Goal: Task Accomplishment & Management: Manage account settings

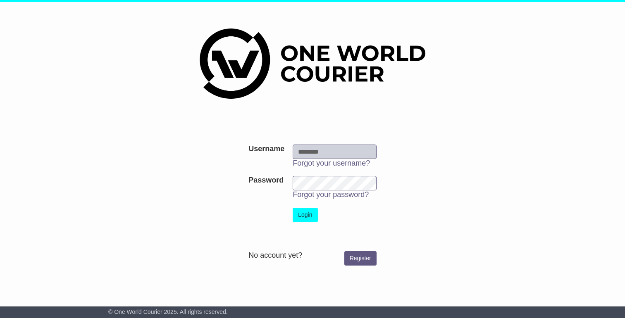
click at [305, 149] on input "Username" at bounding box center [335, 152] width 84 height 14
type input "**********"
click at [308, 214] on button "Login" at bounding box center [305, 215] width 25 height 14
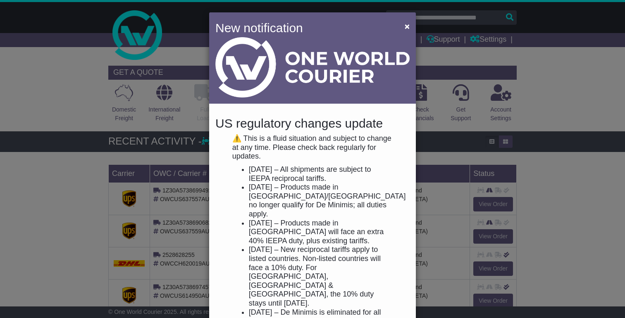
drag, startPoint x: 214, startPoint y: 121, endPoint x: 372, endPoint y: 307, distance: 244.2
click at [372, 307] on div "US regulatory changes update ⚠️ This is a fluid situation and subject to change…" at bounding box center [312, 303] width 207 height 395
copy div "US regulatory changes update ⚠️ This is a fluid situation and subject to change…"
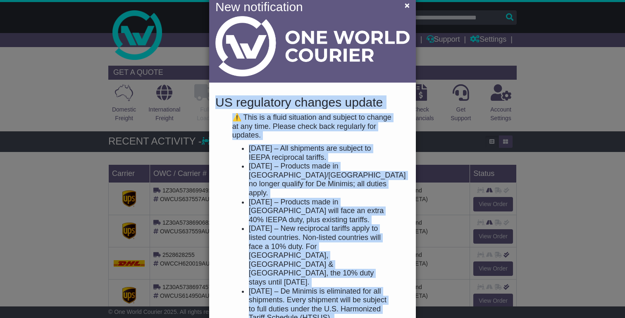
scroll to position [171, 0]
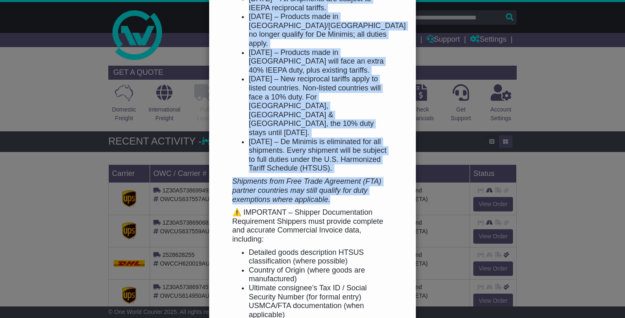
copy div "US regulatory changes update ⚠️ This is a fluid situation and subject to change…"
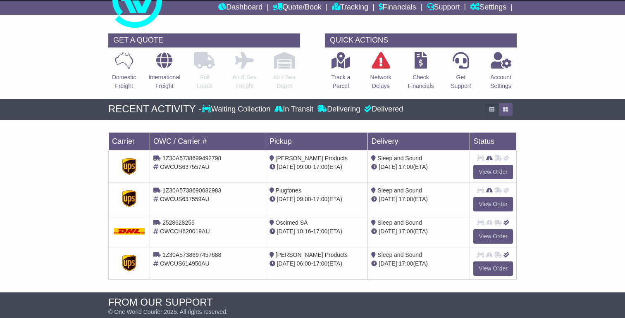
scroll to position [33, 0]
